Goal: Task Accomplishment & Management: Manage account settings

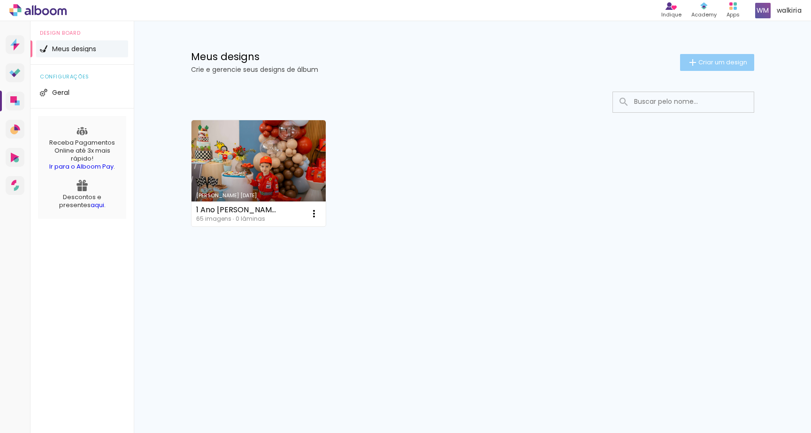
click at [731, 59] on span "Criar um design" at bounding box center [722, 62] width 49 height 6
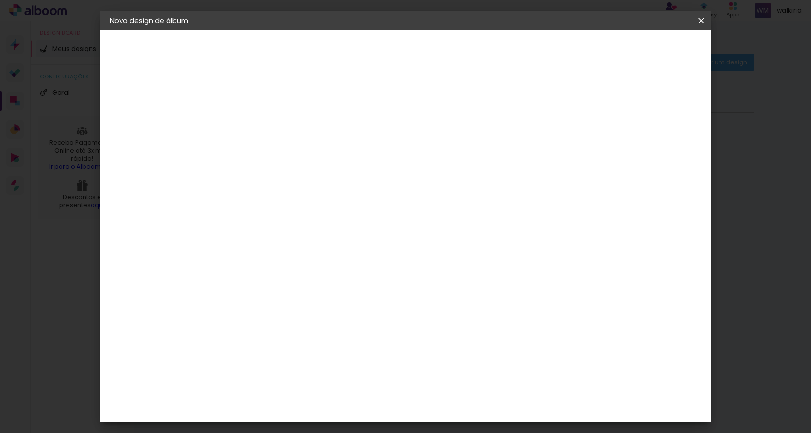
click at [263, 134] on div at bounding box center [263, 133] width 0 height 1
type input "newborn"
type paper-input "newborn"
click at [0, 0] on slot "Avançar" at bounding box center [0, 0] width 0 height 0
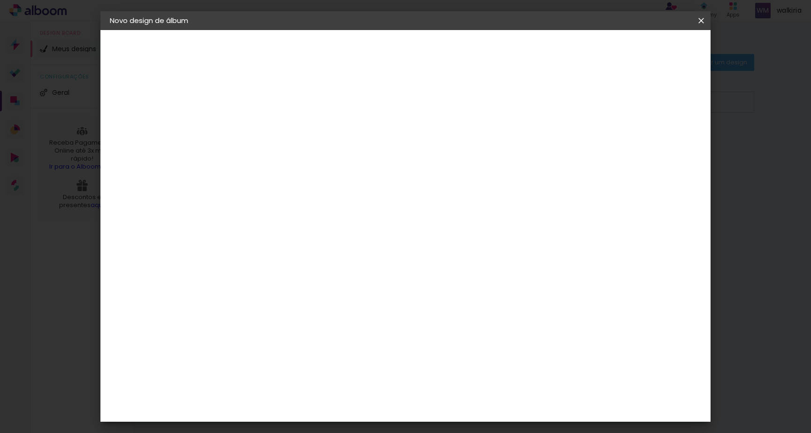
click at [439, 54] on paper-button "Avançar" at bounding box center [416, 50] width 46 height 16
click at [327, 332] on span "20 × 20" at bounding box center [305, 344] width 44 height 25
click at [416, 45] on paper-button "Avançar" at bounding box center [393, 50] width 46 height 16
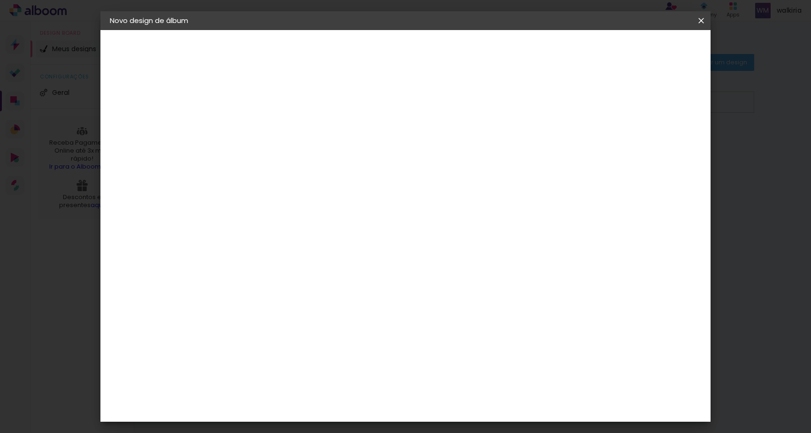
click at [589, 103] on div at bounding box center [585, 101] width 8 height 8
type paper-checkbox "on"
click at [589, 103] on div at bounding box center [585, 101] width 8 height 8
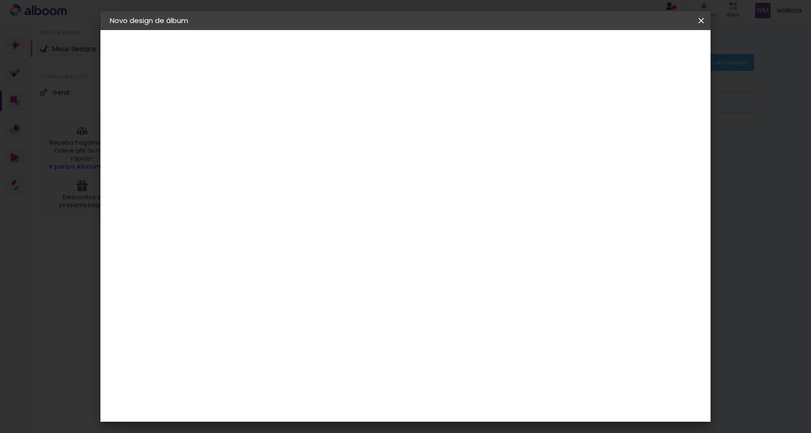
click at [586, 52] on paper-button "Voltar" at bounding box center [567, 50] width 38 height 16
click at [327, 182] on span "15 × 21" at bounding box center [305, 189] width 44 height 25
click at [0, 0] on slot "Avançar" at bounding box center [0, 0] width 0 height 0
click at [642, 51] on span "Iniciar design" at bounding box center [621, 49] width 43 height 7
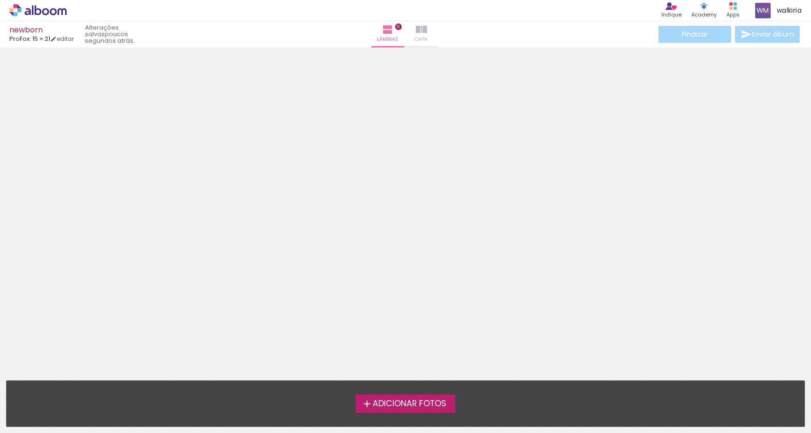
click at [426, 29] on iron-icon at bounding box center [421, 29] width 11 height 11
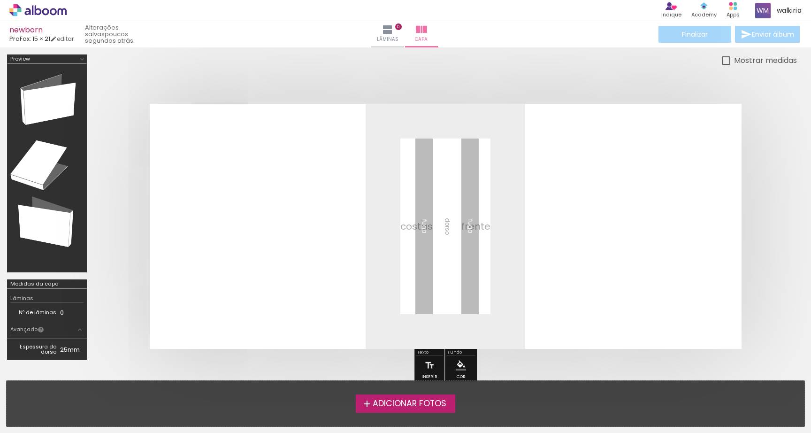
click at [455, 233] on quentale-layouter at bounding box center [446, 226] width 592 height 245
click at [289, 261] on quentale-layouter at bounding box center [446, 226] width 592 height 245
click at [262, 76] on div at bounding box center [445, 226] width 703 height 320
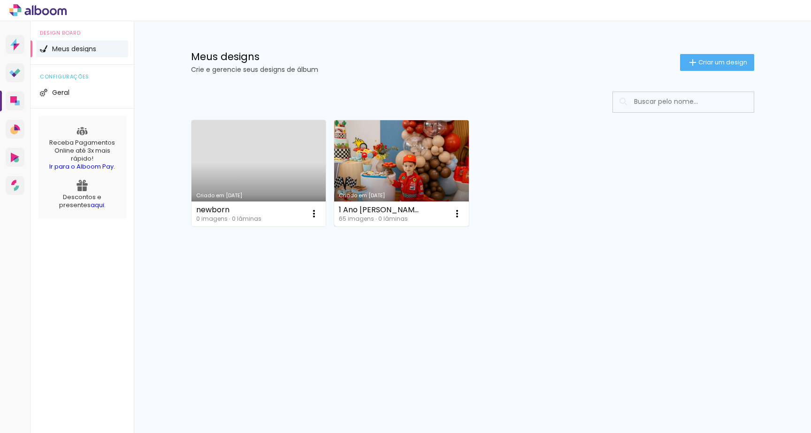
click at [394, 153] on link "Criado em [DATE]" at bounding box center [401, 173] width 135 height 106
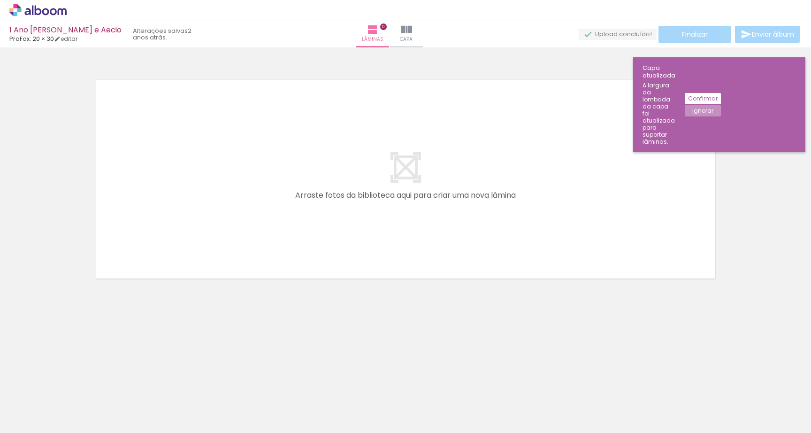
click at [101, 415] on div at bounding box center [94, 401] width 46 height 31
click at [115, 413] on div at bounding box center [94, 401] width 42 height 28
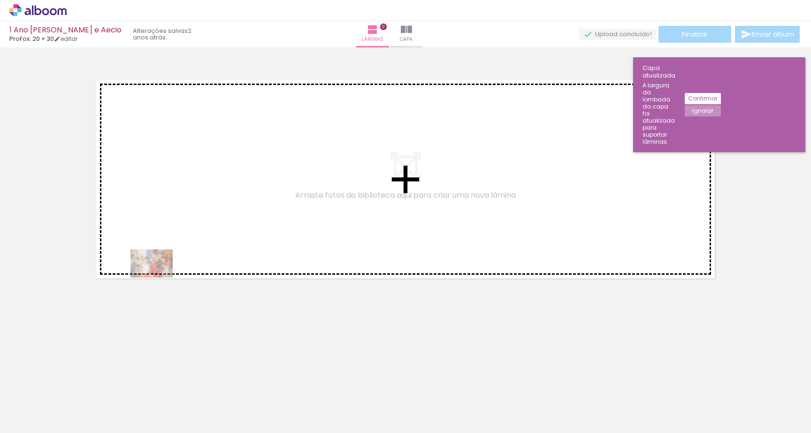
drag, startPoint x: 89, startPoint y: 405, endPoint x: 162, endPoint y: 274, distance: 150.4
click at [162, 274] on quentale-workspace at bounding box center [405, 216] width 811 height 433
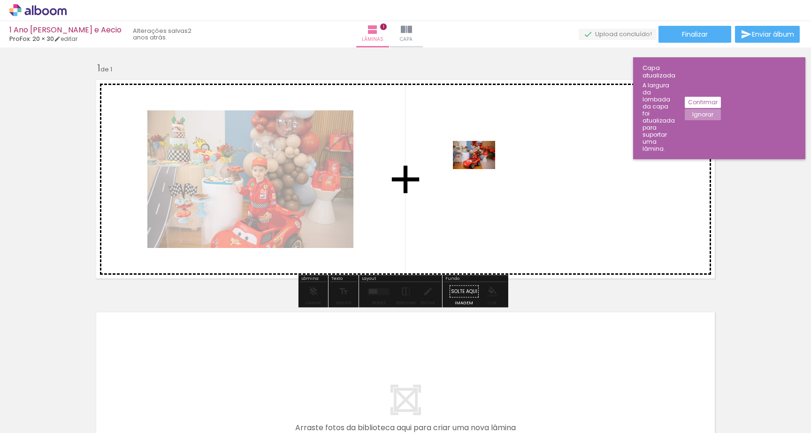
drag, startPoint x: 151, startPoint y: 405, endPoint x: 483, endPoint y: 168, distance: 407.6
click at [483, 168] on quentale-workspace at bounding box center [405, 216] width 811 height 433
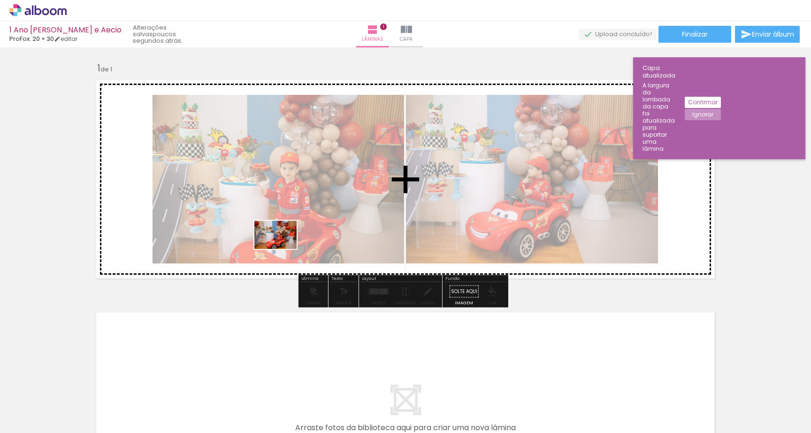
drag, startPoint x: 209, startPoint y: 404, endPoint x: 291, endPoint y: 243, distance: 180.3
click at [291, 243] on quentale-workspace at bounding box center [405, 216] width 811 height 433
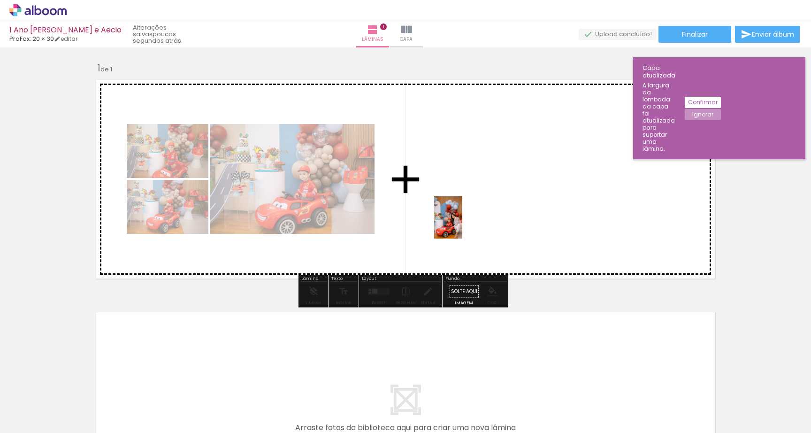
drag, startPoint x: 260, startPoint y: 406, endPoint x: 463, endPoint y: 224, distance: 273.2
click at [463, 224] on quentale-workspace at bounding box center [405, 216] width 811 height 433
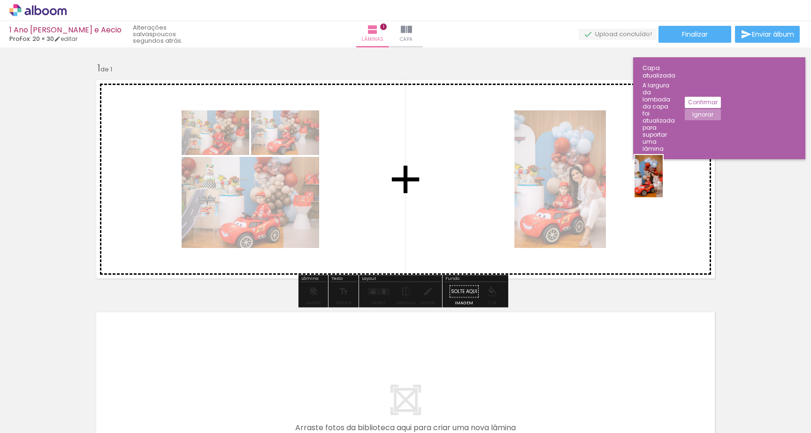
drag, startPoint x: 312, startPoint y: 413, endPoint x: 663, endPoint y: 183, distance: 419.9
click at [663, 183] on quentale-workspace at bounding box center [405, 216] width 811 height 433
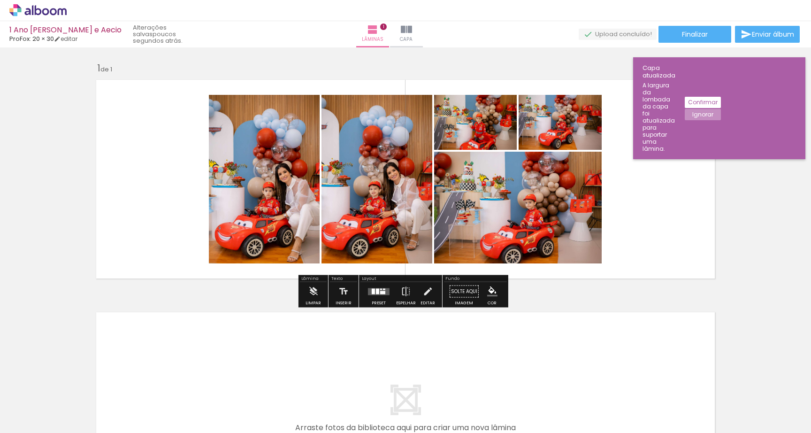
click at [373, 167] on quentale-photo at bounding box center [376, 179] width 111 height 168
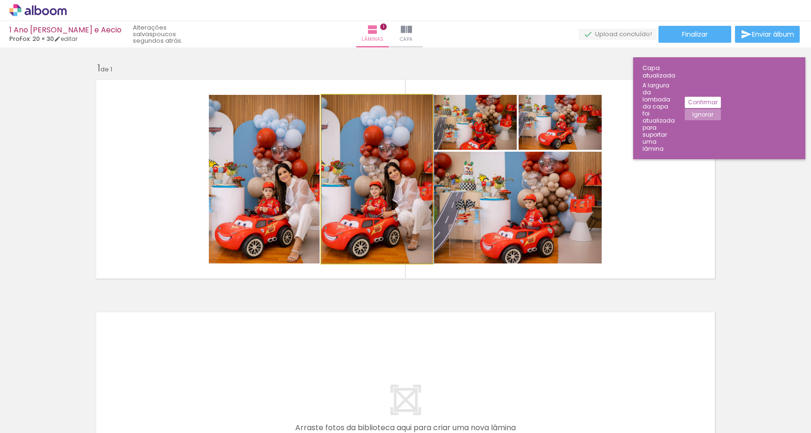
drag, startPoint x: 373, startPoint y: 167, endPoint x: 393, endPoint y: 199, distance: 38.0
click at [389, 165] on quentale-photo at bounding box center [376, 179] width 111 height 168
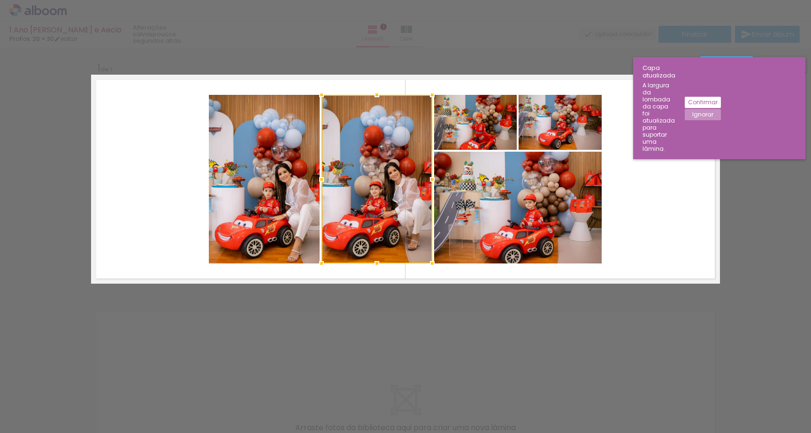
click at [389, 165] on div at bounding box center [376, 179] width 111 height 168
click at [701, 209] on quentale-layouter at bounding box center [405, 179] width 629 height 209
click at [0, 0] on slot "Ignorar" at bounding box center [0, 0] width 0 height 0
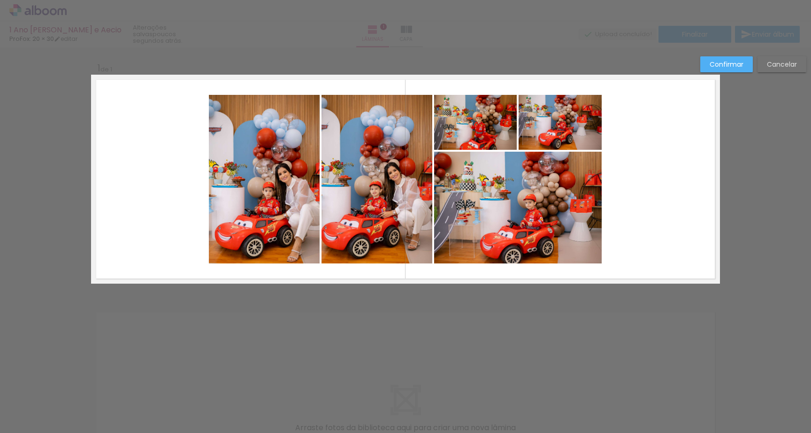
click at [0, 0] on slot "Confirmar" at bounding box center [0, 0] width 0 height 0
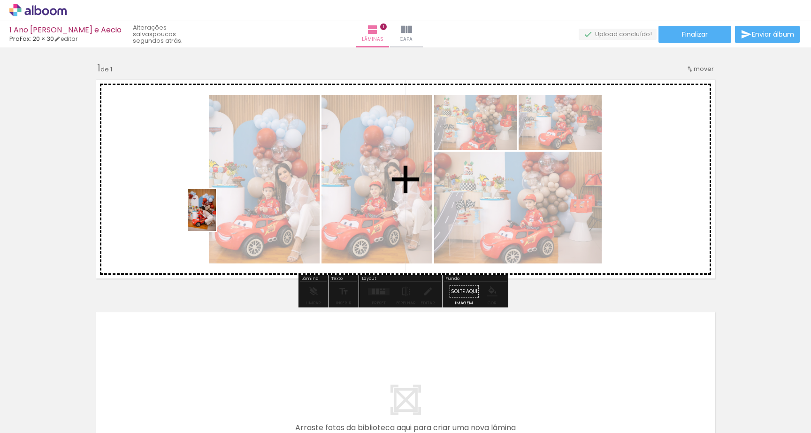
drag, startPoint x: 362, startPoint y: 408, endPoint x: 201, endPoint y: 201, distance: 262.6
click at [202, 200] on quentale-workspace at bounding box center [405, 216] width 811 height 433
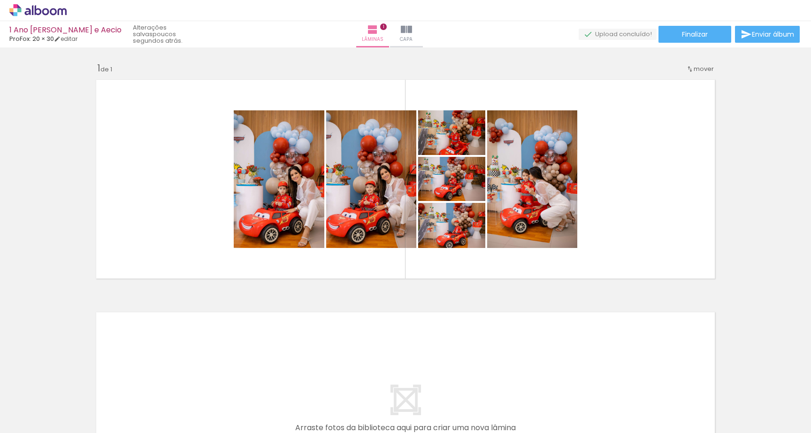
click at [37, 12] on icon at bounding box center [37, 10] width 57 height 12
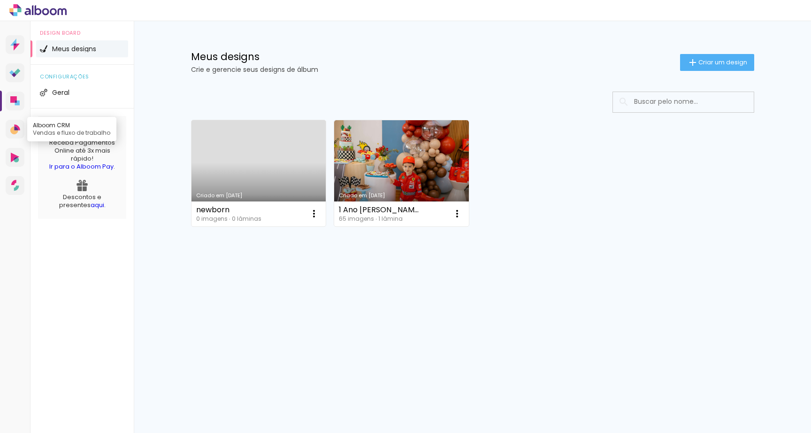
click at [14, 129] on icon at bounding box center [16, 128] width 4 height 4
click at [311, 212] on iron-icon at bounding box center [313, 213] width 11 height 11
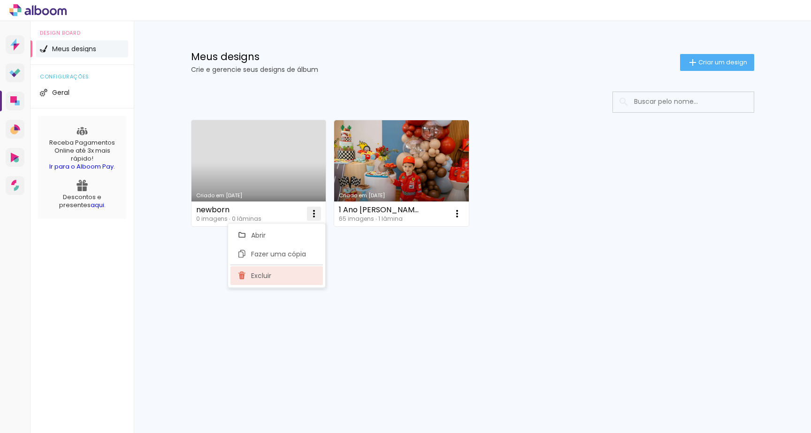
click at [293, 275] on paper-item "Excluir" at bounding box center [276, 275] width 92 height 19
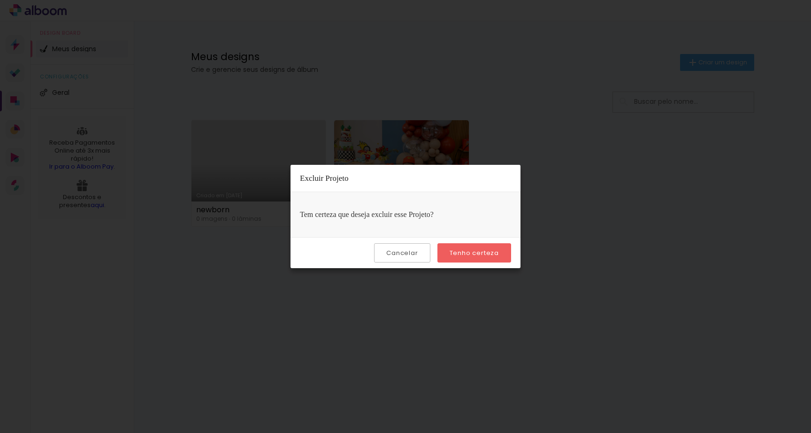
click at [457, 259] on paper-button "Tenho certeza" at bounding box center [474, 252] width 74 height 19
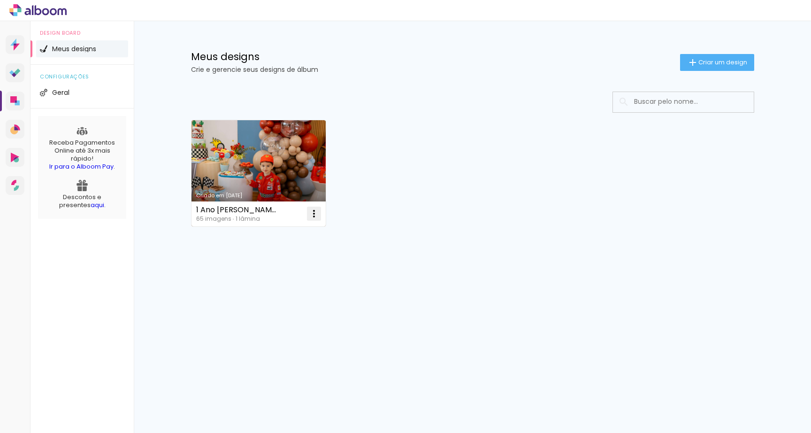
click at [312, 214] on iron-icon at bounding box center [313, 213] width 11 height 11
click at [280, 271] on paper-item "Excluir" at bounding box center [276, 275] width 92 height 19
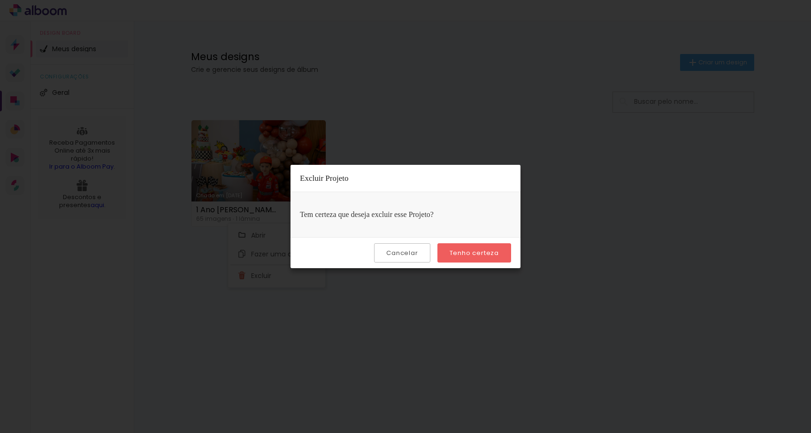
click at [0, 0] on slot "Tenho certeza" at bounding box center [0, 0] width 0 height 0
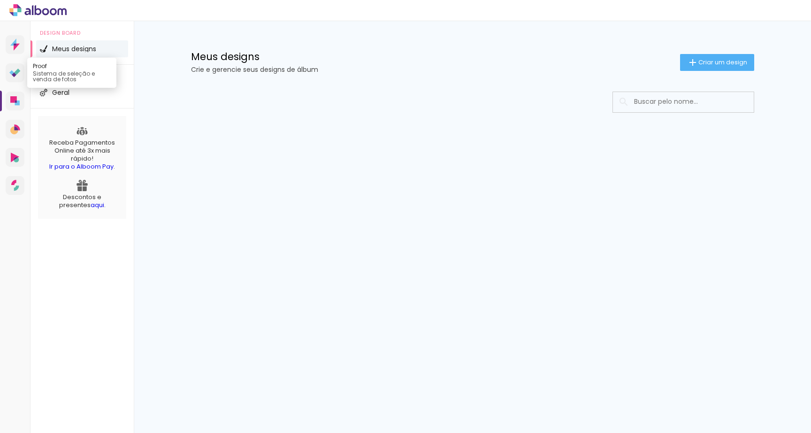
click at [12, 77] on link "Proof Sistema de seleção e venda de fotos" at bounding box center [15, 72] width 19 height 19
